Goal: Information Seeking & Learning: Learn about a topic

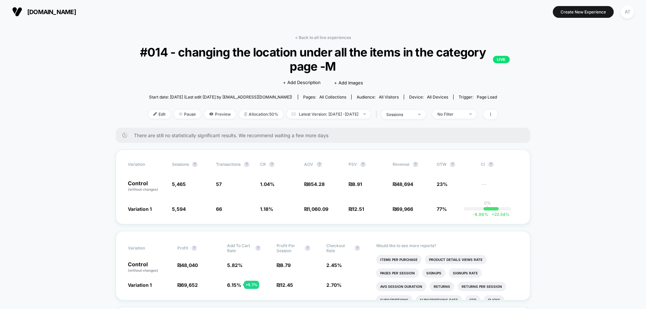
click at [330, 37] on link "< Back to all live experiences" at bounding box center [323, 37] width 56 height 5
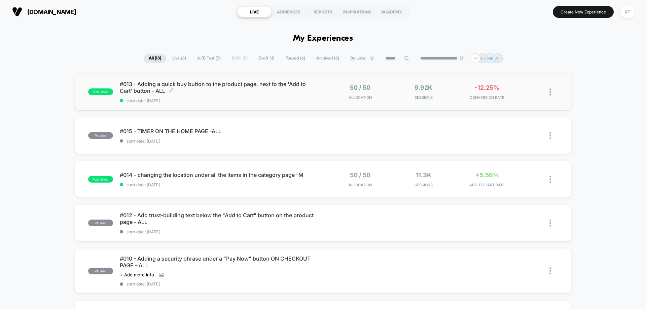
click at [235, 93] on span "#013 - Adding a quick buy button to the product page, next to the 'Add to Cart'…" at bounding box center [221, 87] width 203 height 13
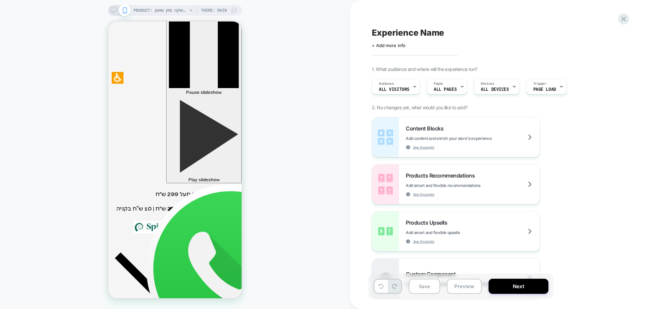
scroll to position [34, 0]
click at [325, 153] on div "PRODUCT: שוקומאקה | משקה מזין ומאזן PRODUCT: שוקומאקה | משקה מזין ומאזן Theme: …" at bounding box center [175, 155] width 350 height 296
